Goal: Task Accomplishment & Management: Manage account settings

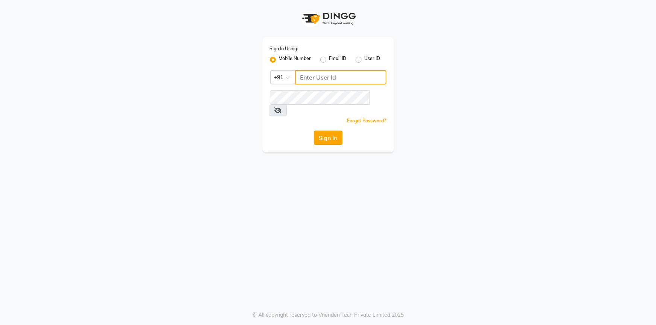
type input "9987899987"
click at [336, 131] on button "Sign In" at bounding box center [328, 138] width 29 height 14
